Goal: Task Accomplishment & Management: Use online tool/utility

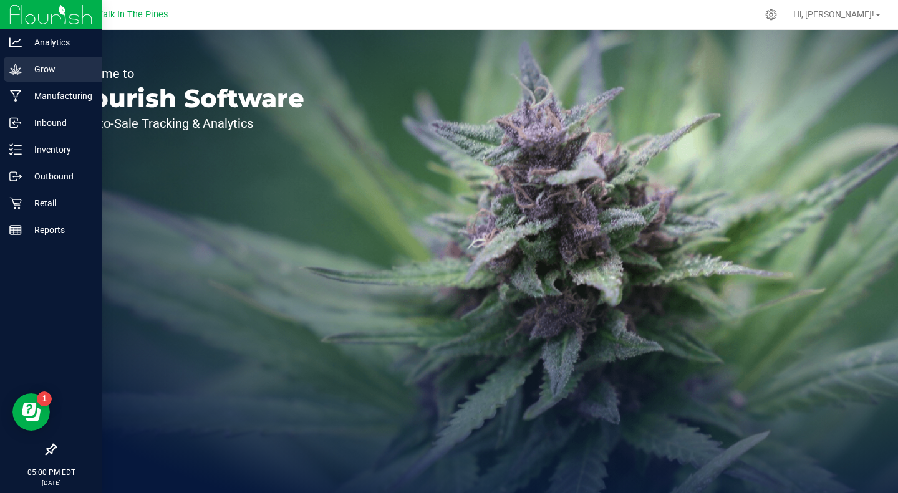
click at [36, 78] on div "Grow" at bounding box center [53, 69] width 99 height 25
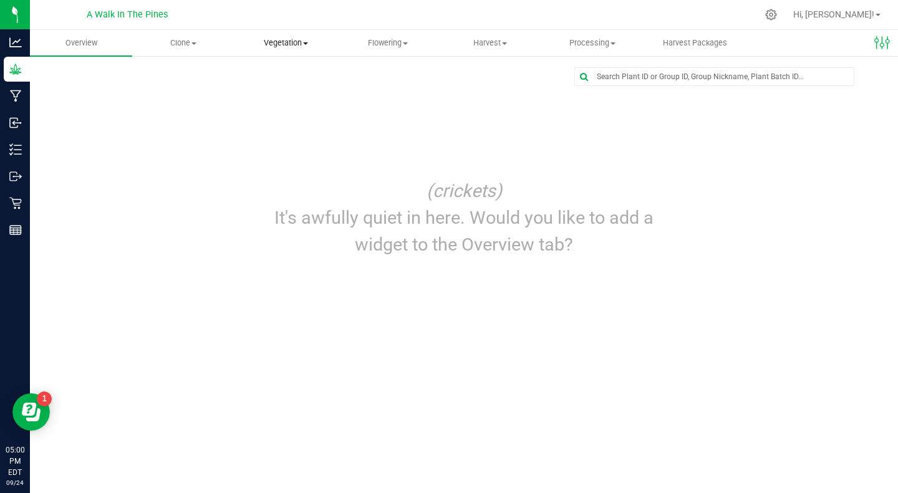
click at [272, 47] on span "Vegetation" at bounding box center [285, 42] width 101 height 11
click at [253, 77] on span "Veg groups" at bounding box center [274, 75] width 79 height 11
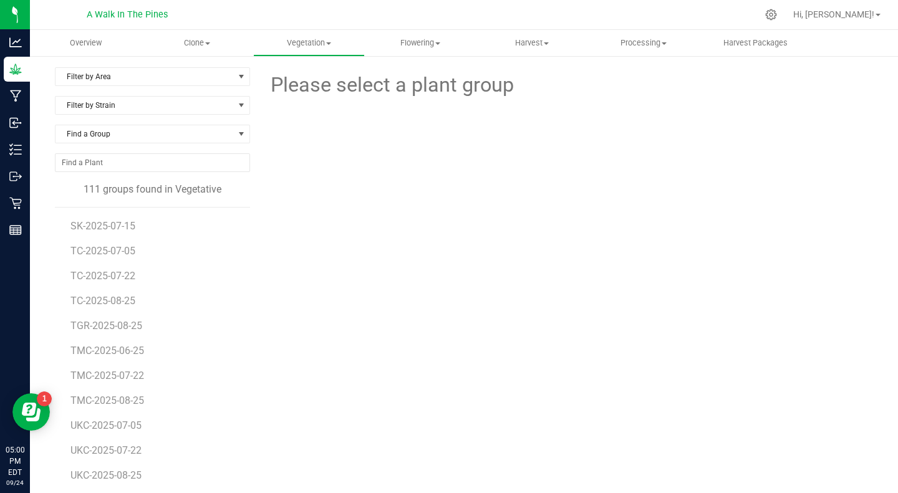
scroll to position [2295, 0]
click at [102, 399] on span "TMC-2025-08-25" at bounding box center [108, 400] width 77 height 12
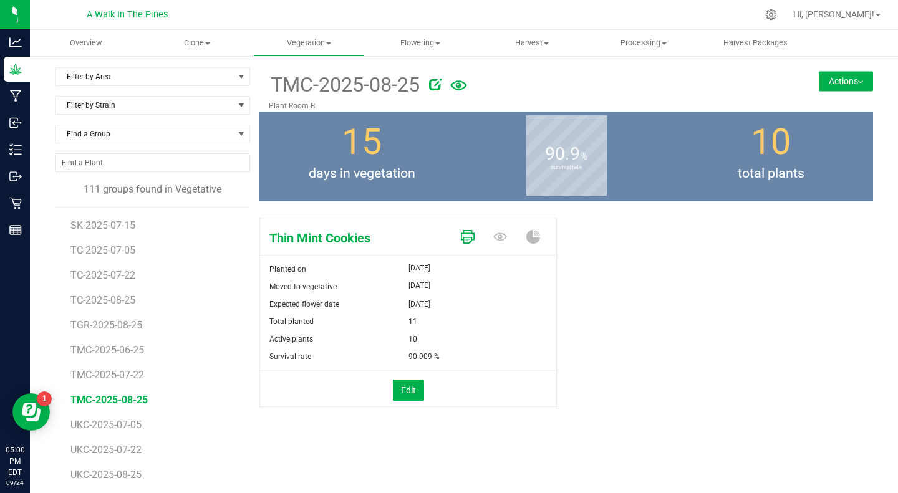
click at [461, 240] on icon at bounding box center [468, 237] width 14 height 14
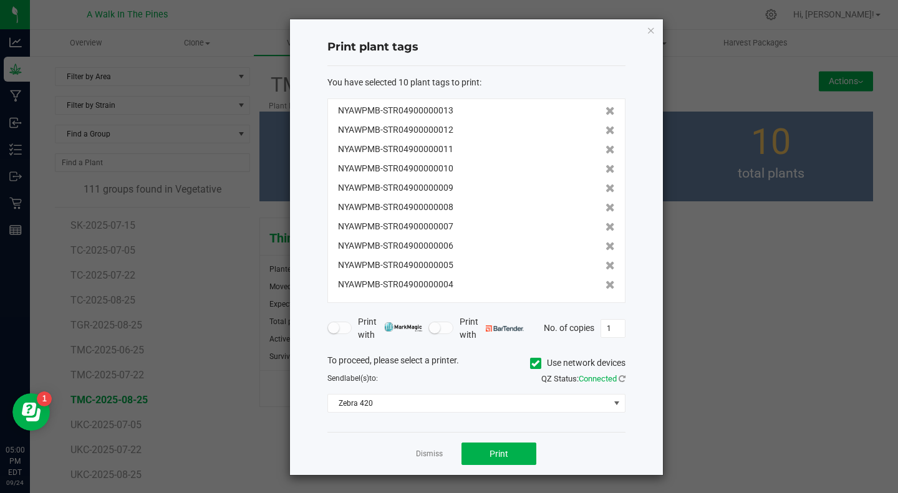
click at [531, 364] on icon at bounding box center [535, 364] width 8 height 0
click at [0, 0] on input "Use network devices" at bounding box center [0, 0] width 0 height 0
click at [499, 404] on span at bounding box center [468, 403] width 281 height 17
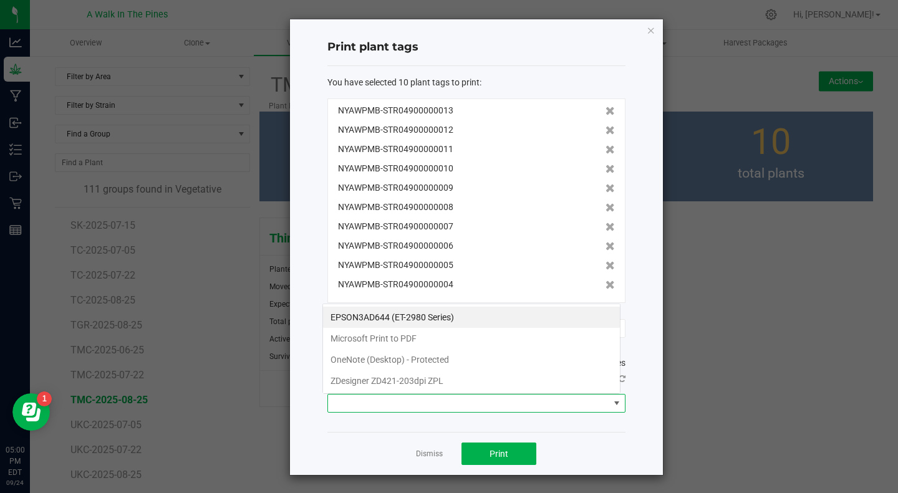
scroll to position [19, 298]
click at [461, 386] on ZPL "ZDesigner ZD421-203dpi ZPL" at bounding box center [471, 381] width 297 height 21
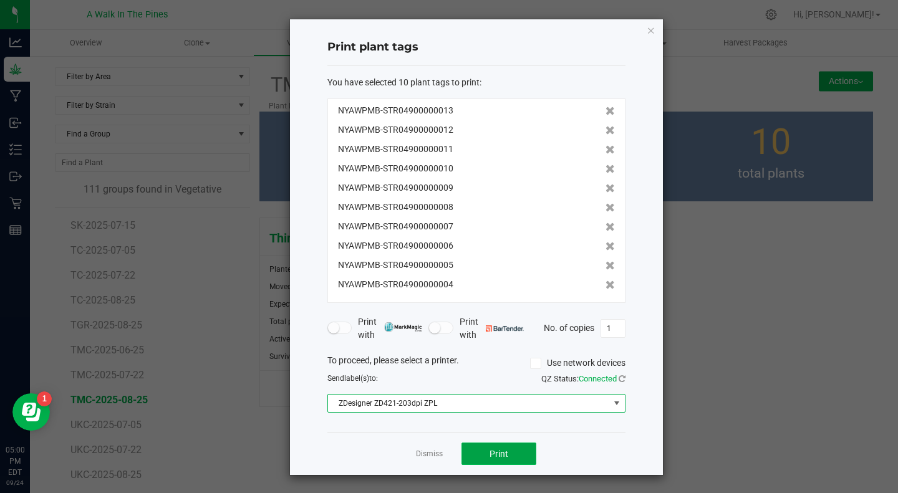
click at [490, 452] on span "Print" at bounding box center [499, 454] width 19 height 10
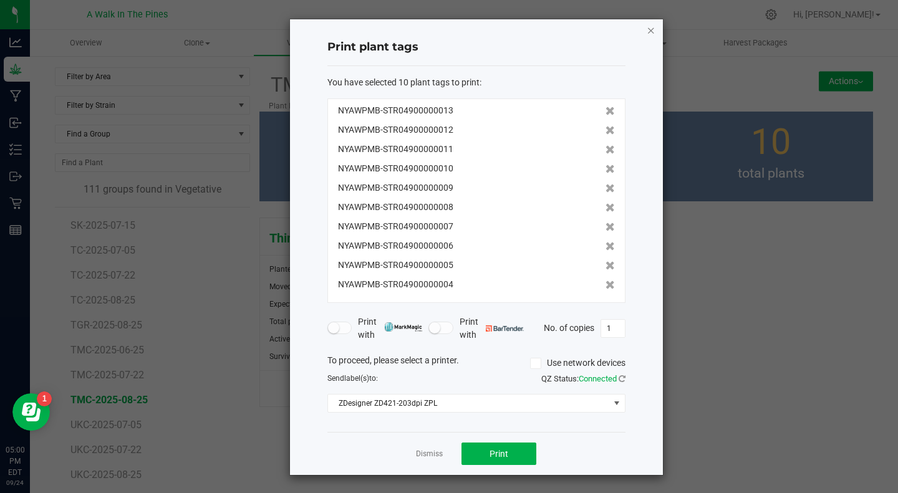
click at [647, 28] on icon "button" at bounding box center [651, 29] width 9 height 15
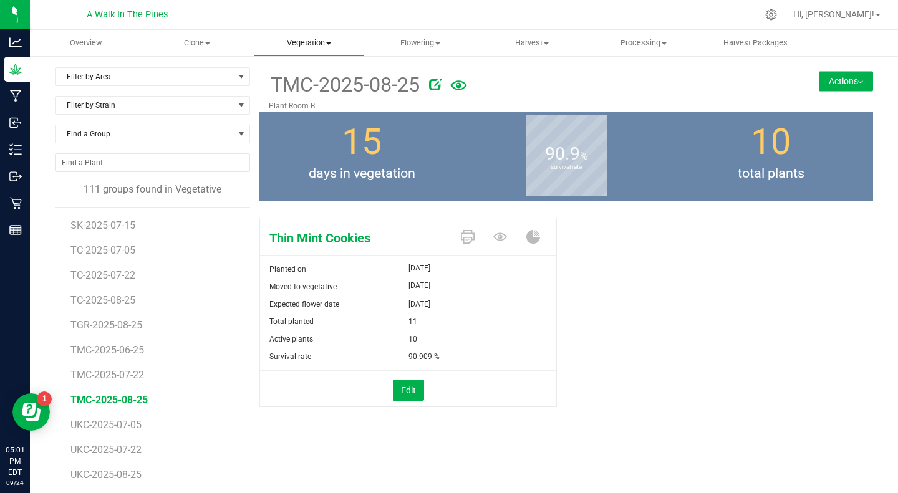
click at [299, 39] on span "Vegetation" at bounding box center [309, 42] width 110 height 11
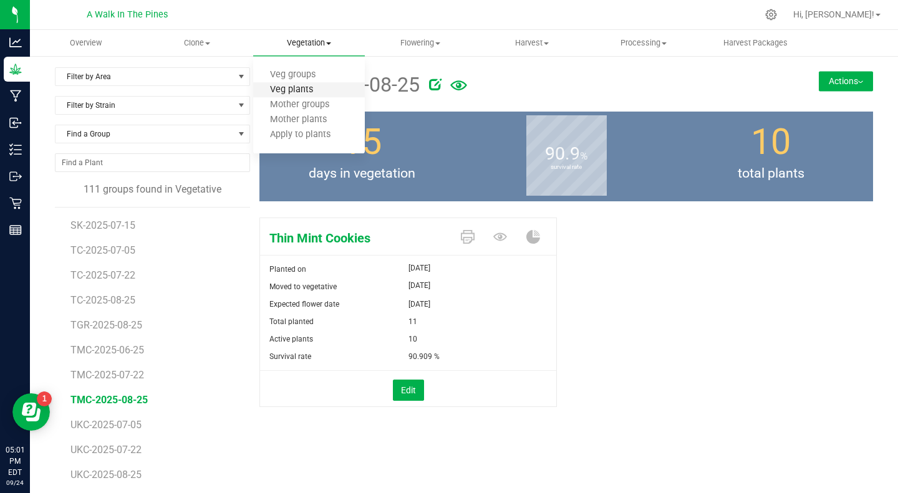
click at [291, 92] on span "Veg plants" at bounding box center [291, 90] width 77 height 11
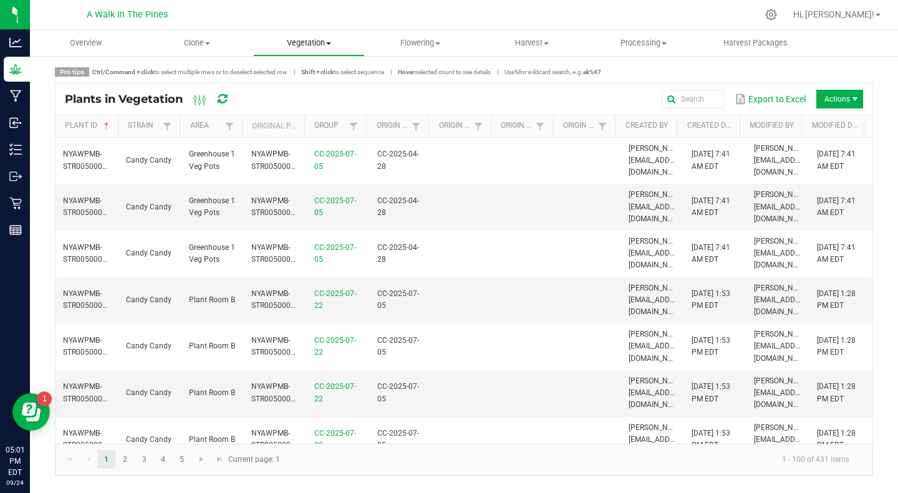
click at [313, 47] on span "Vegetation" at bounding box center [309, 42] width 110 height 11
click at [279, 74] on span "Veg groups" at bounding box center [292, 75] width 79 height 11
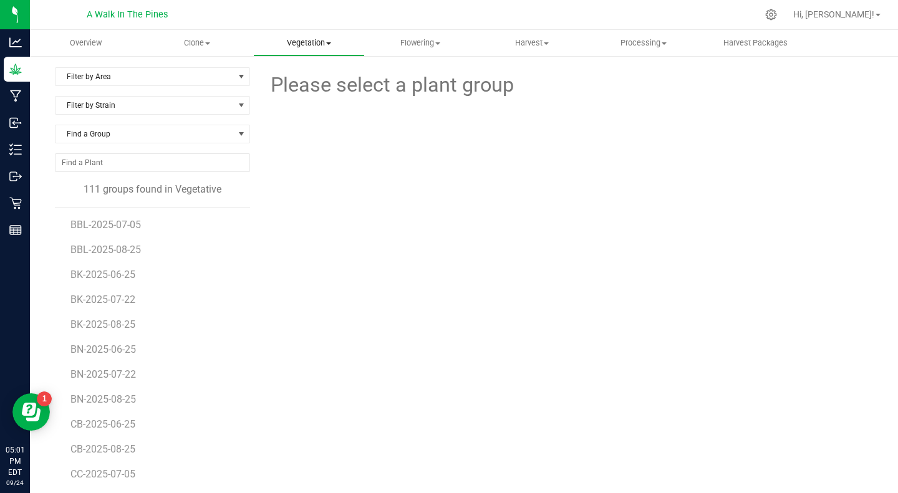
click at [315, 44] on span "Vegetation" at bounding box center [309, 42] width 110 height 11
click at [410, 34] on uib-tab-heading "Flowering Create harvest Flowering groups Flowering plants Apply to plants" at bounding box center [421, 43] width 110 height 25
click at [400, 90] on span "Flowering groups" at bounding box center [417, 90] width 104 height 11
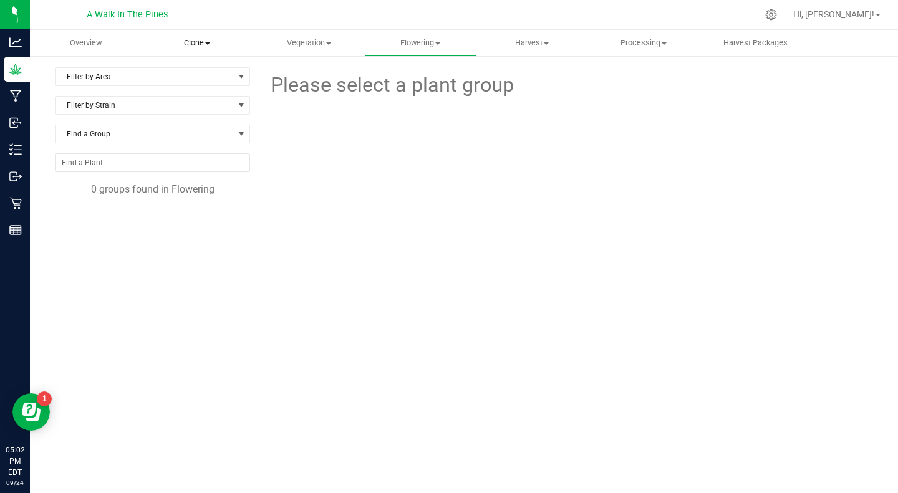
click at [194, 52] on uib-tab-heading "Clone Create plants Cloning groups Cloning plants Apply to plants" at bounding box center [197, 43] width 110 height 25
click at [175, 89] on span "Cloning groups" at bounding box center [189, 90] width 94 height 11
